Goal: Task Accomplishment & Management: Use online tool/utility

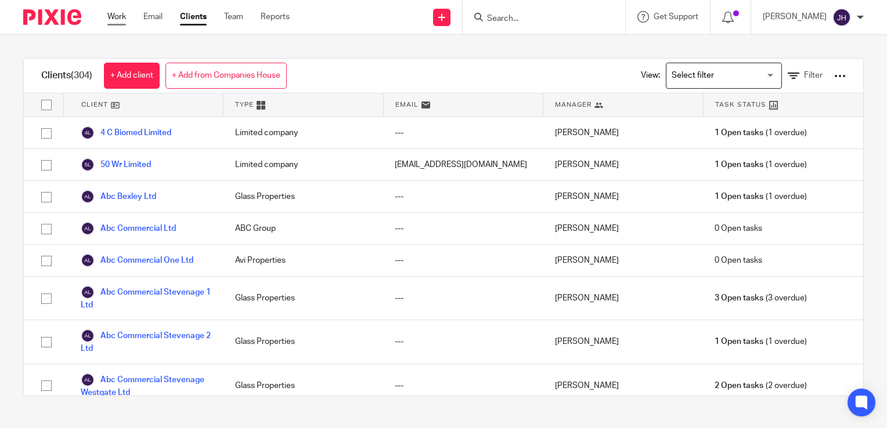
click at [118, 15] on link "Work" at bounding box center [116, 17] width 19 height 12
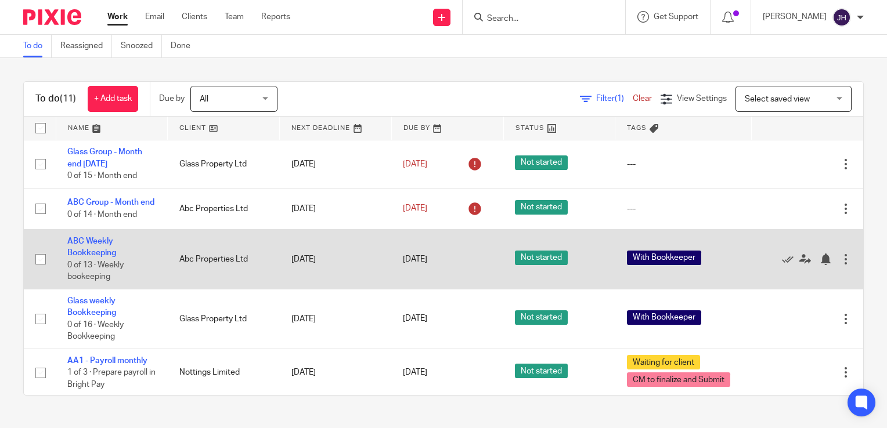
scroll to position [260, 0]
click at [99, 248] on link "ABC Weekly Bookkeeping" at bounding box center [91, 247] width 49 height 20
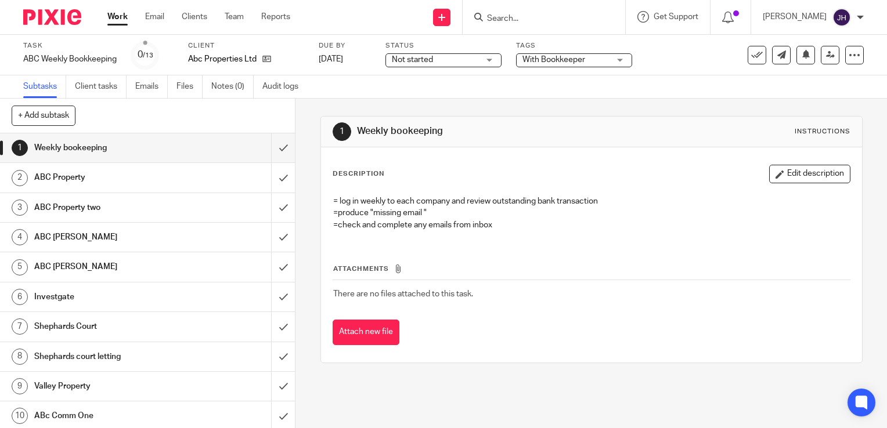
click at [131, 180] on h1 "ABC Property" at bounding box center [109, 177] width 150 height 17
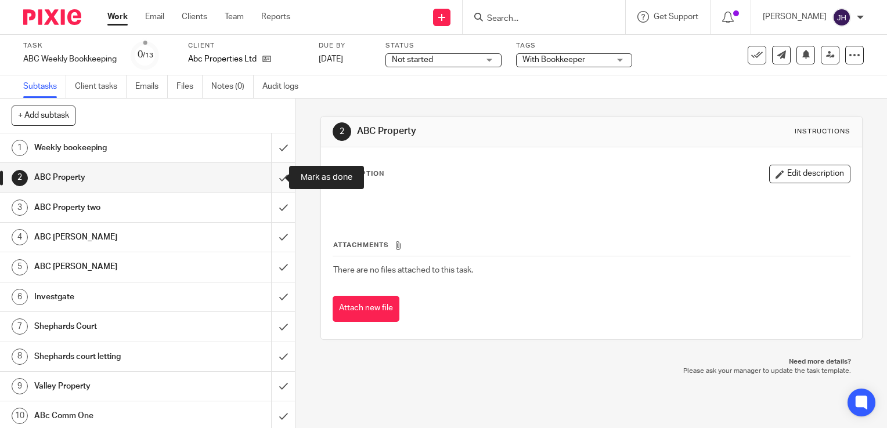
click at [269, 180] on input "submit" at bounding box center [147, 177] width 295 height 29
